Goal: Information Seeking & Learning: Learn about a topic

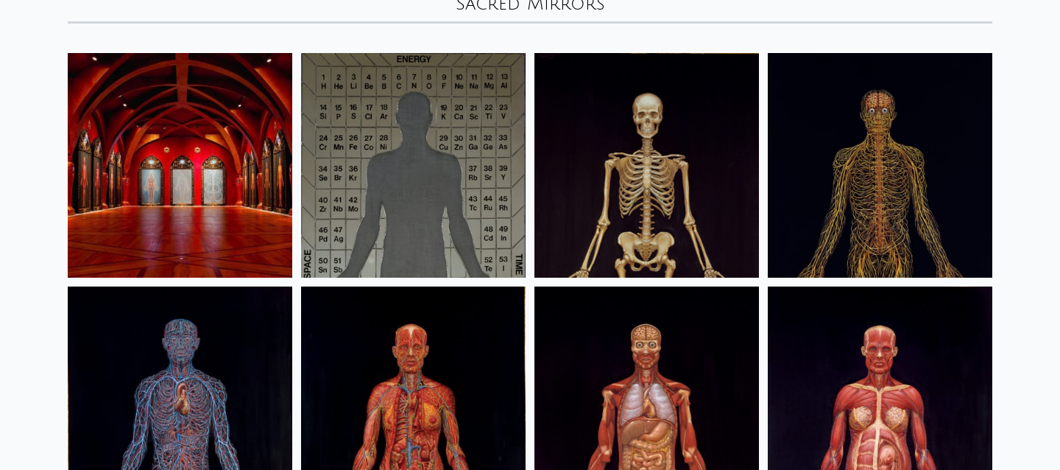
scroll to position [113, 0]
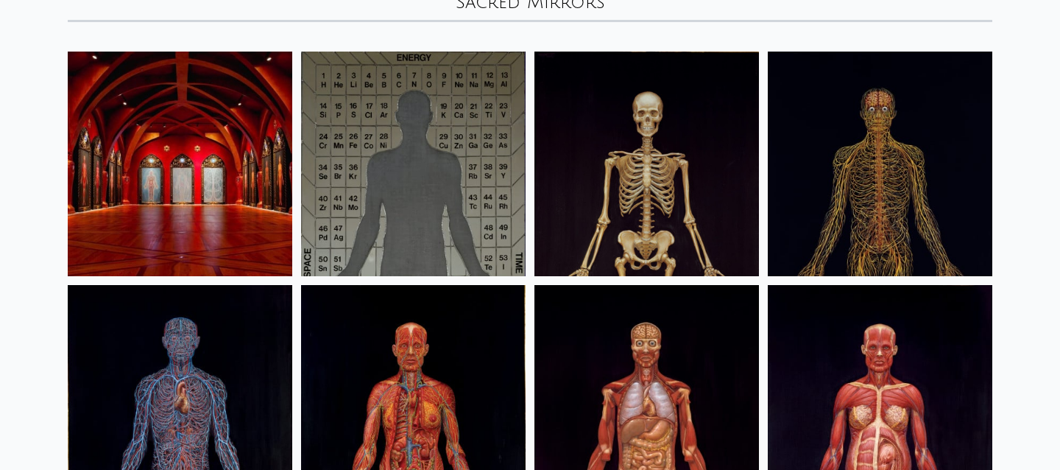
click at [240, 169] on img at bounding box center [180, 164] width 224 height 224
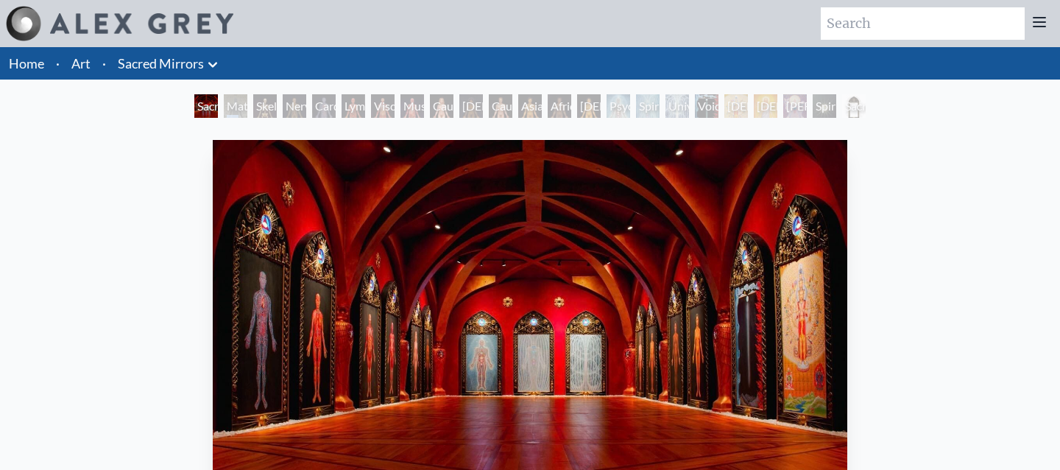
click at [236, 110] on div "Material World" at bounding box center [236, 106] width 24 height 24
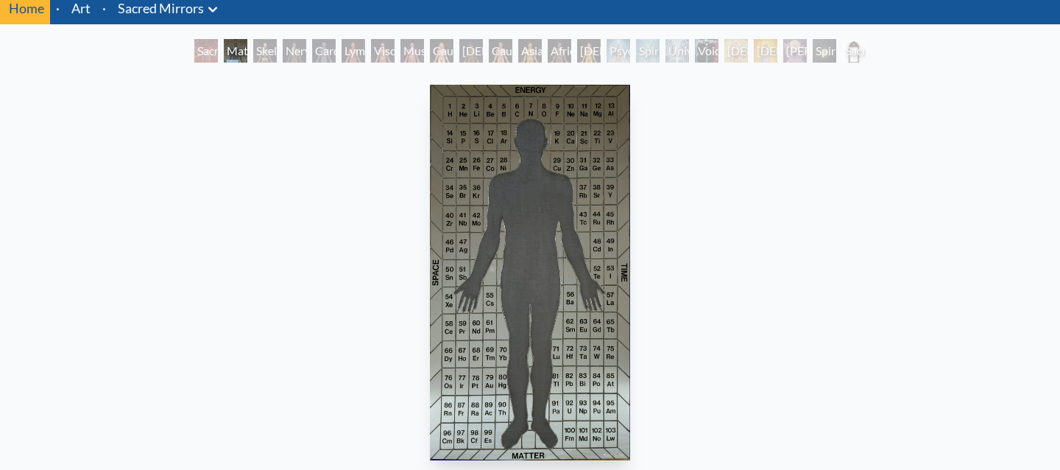
scroll to position [52, 0]
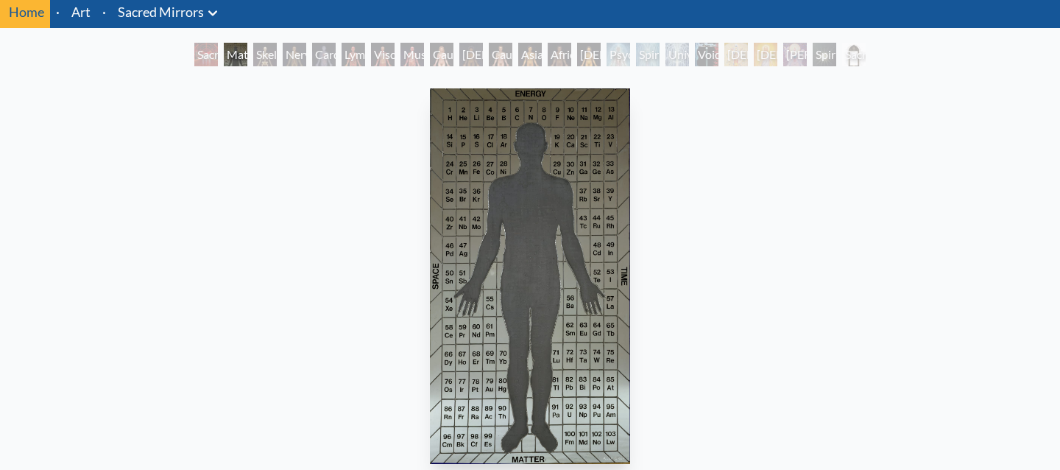
click at [261, 57] on div "Skeletal System" at bounding box center [265, 55] width 24 height 24
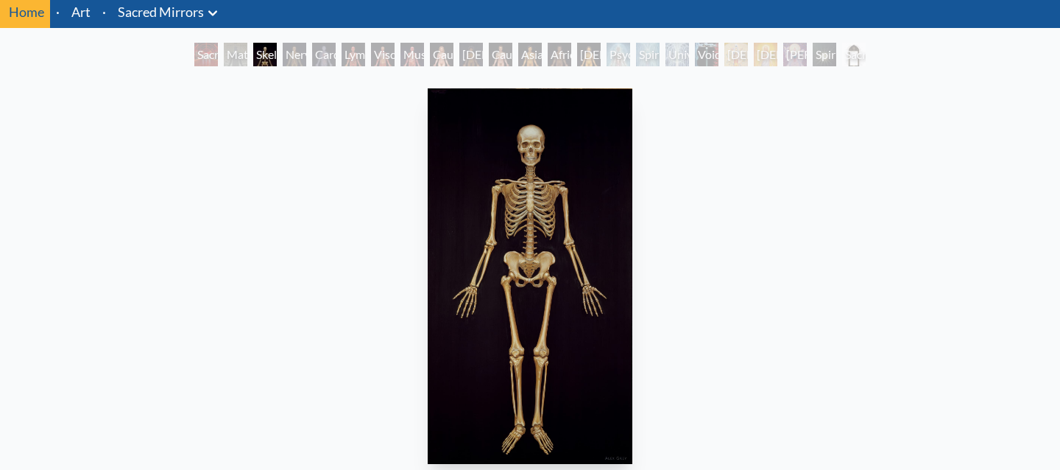
click at [322, 68] on div "Sacred Mirrors Room, Entheon Material World Skeletal System Nervous System Card…" at bounding box center [529, 57] width 677 height 28
click at [290, 54] on div "Nervous System" at bounding box center [295, 55] width 24 height 24
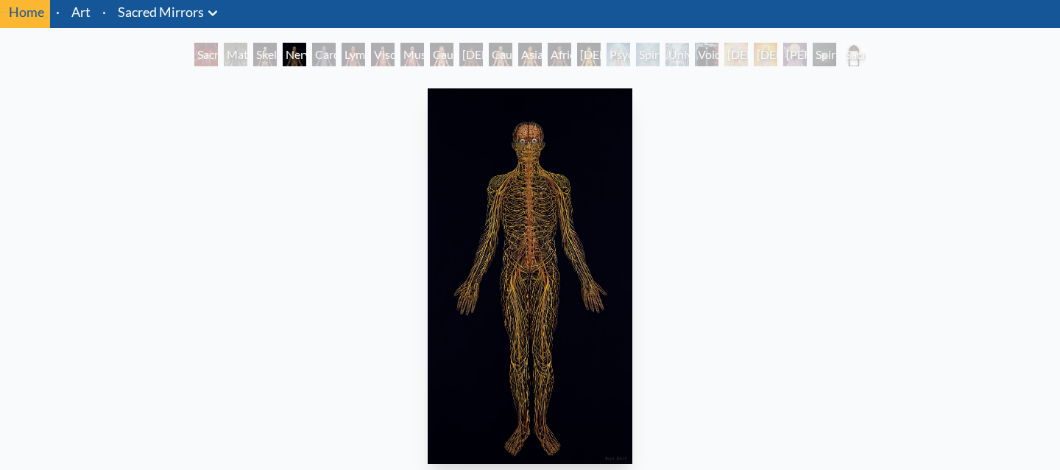
click at [365, 63] on div "Lymphatic System" at bounding box center [353, 55] width 24 height 24
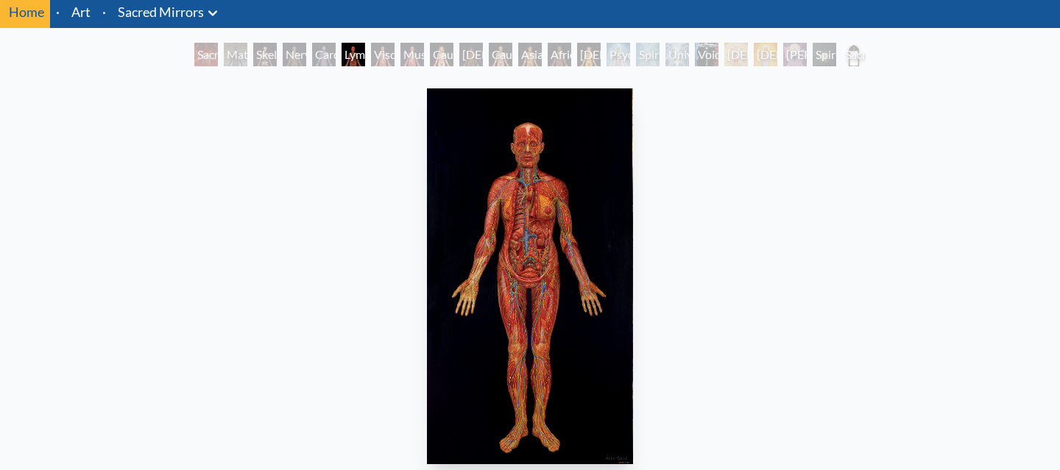
click at [407, 57] on div "Muscle System" at bounding box center [412, 55] width 24 height 24
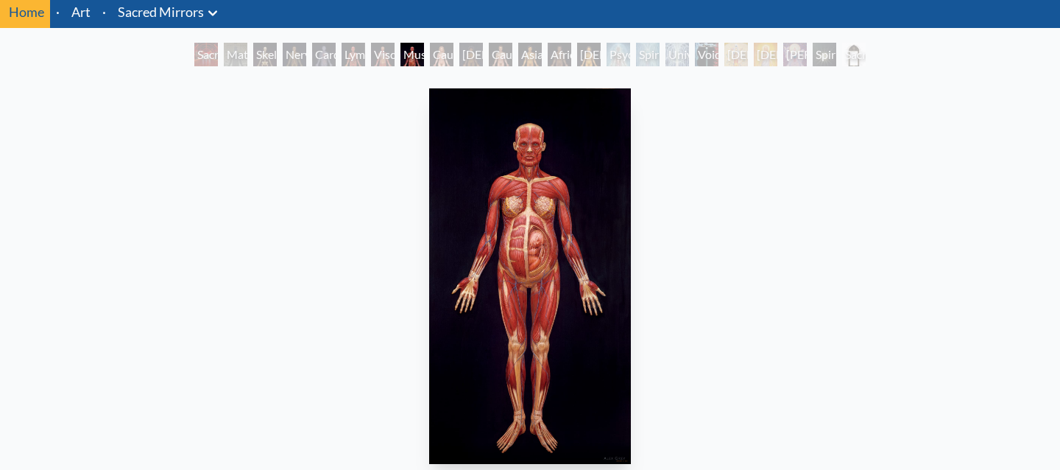
click at [467, 56] on div "[DEMOGRAPHIC_DATA] Woman" at bounding box center [471, 55] width 24 height 24
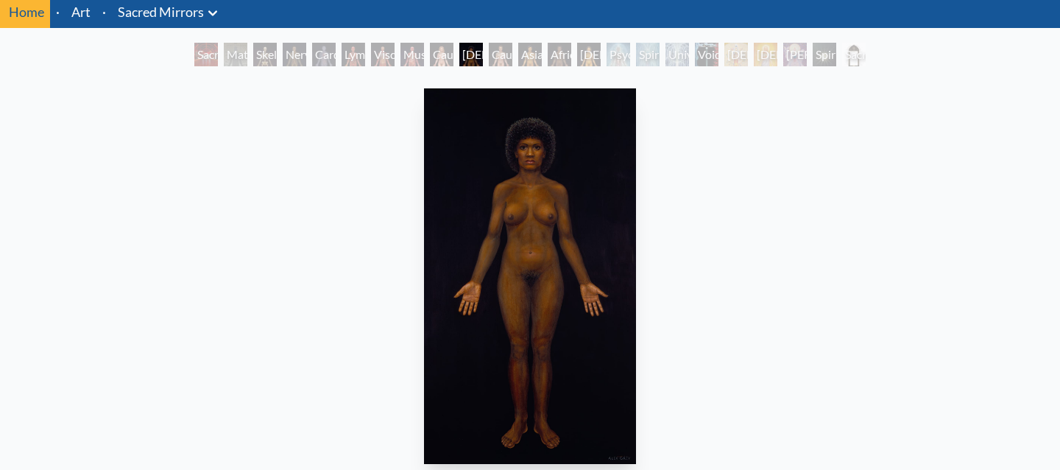
click at [531, 64] on div "Asian Man" at bounding box center [530, 55] width 24 height 24
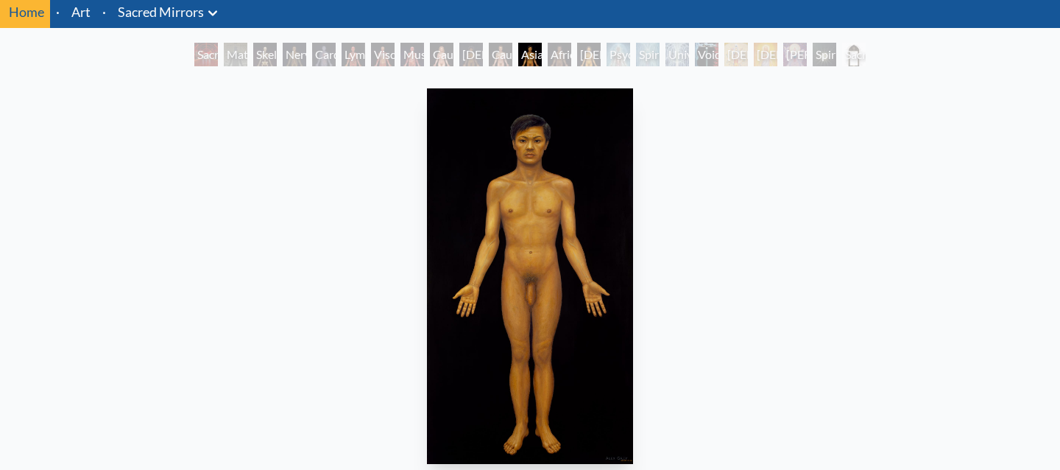
click at [580, 67] on div "Sacred Mirrors Room, Entheon Material World Skeletal System Nervous System Card…" at bounding box center [529, 57] width 677 height 28
click at [636, 53] on div "Spiritual Energy System" at bounding box center [648, 55] width 24 height 24
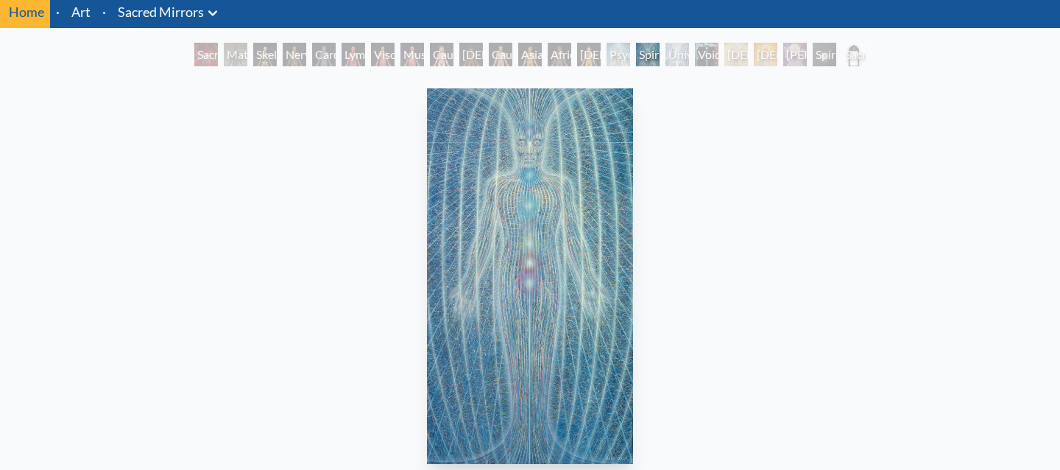
click at [577, 52] on div "[DEMOGRAPHIC_DATA] Woman" at bounding box center [589, 55] width 24 height 24
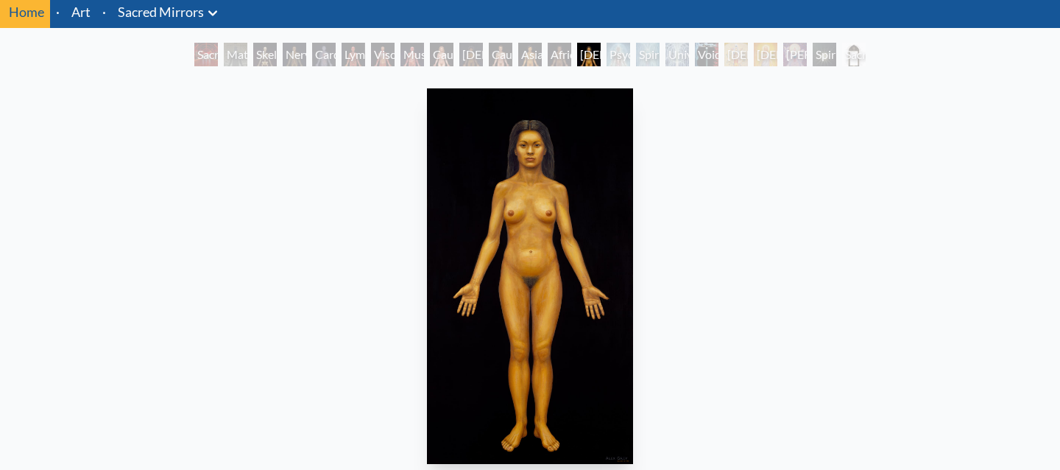
click at [689, 50] on div "Universal Mind Lattice" at bounding box center [677, 55] width 24 height 24
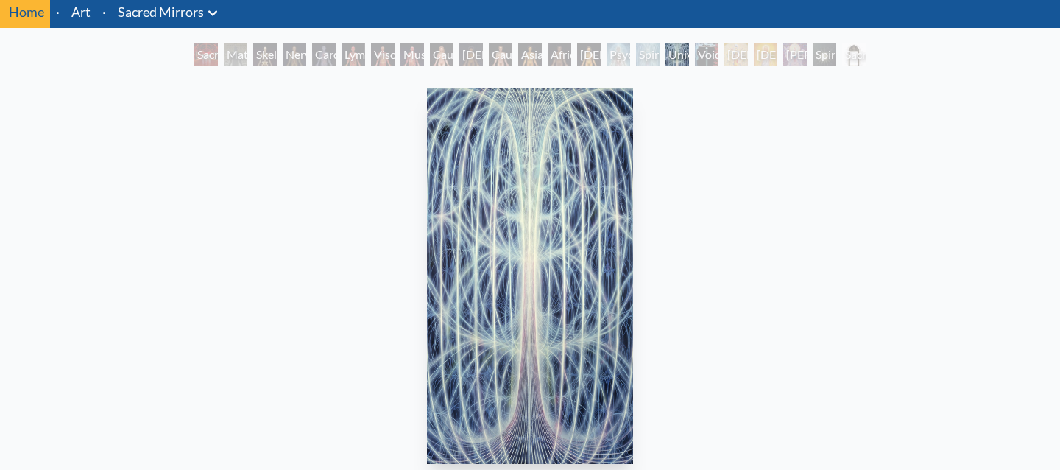
click at [747, 58] on div "[DEMOGRAPHIC_DATA]" at bounding box center [736, 55] width 24 height 24
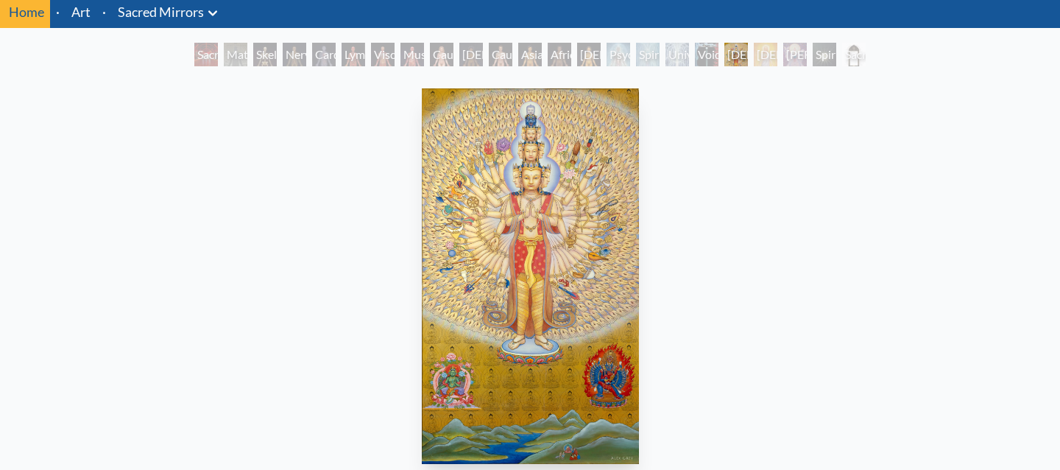
click at [673, 52] on div "Universal Mind Lattice" at bounding box center [677, 55] width 24 height 24
